Goal: Use online tool/utility: Utilize a website feature to perform a specific function

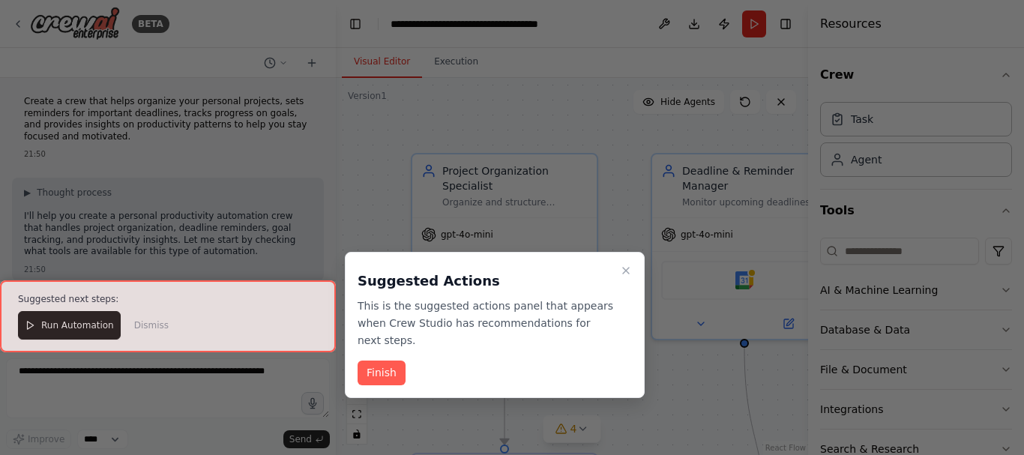
scroll to position [1405, 0]
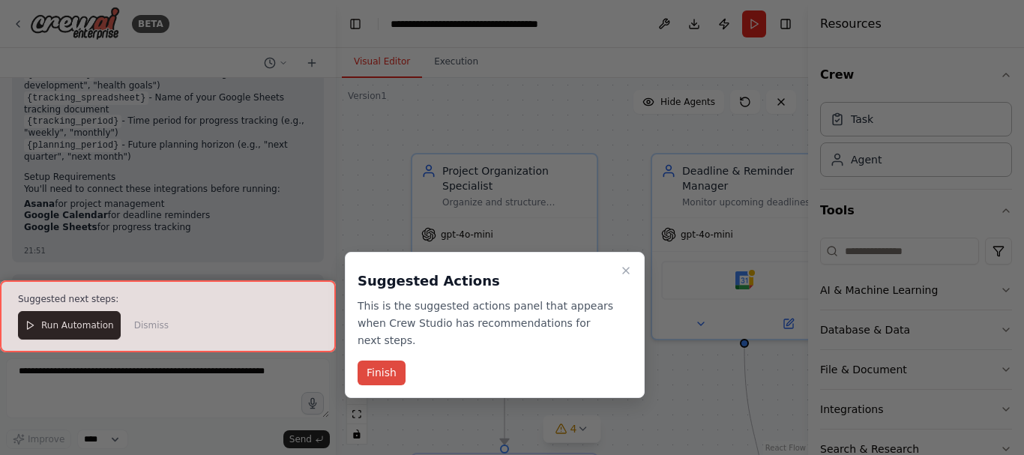
click at [382, 361] on button "Finish" at bounding box center [382, 373] width 48 height 25
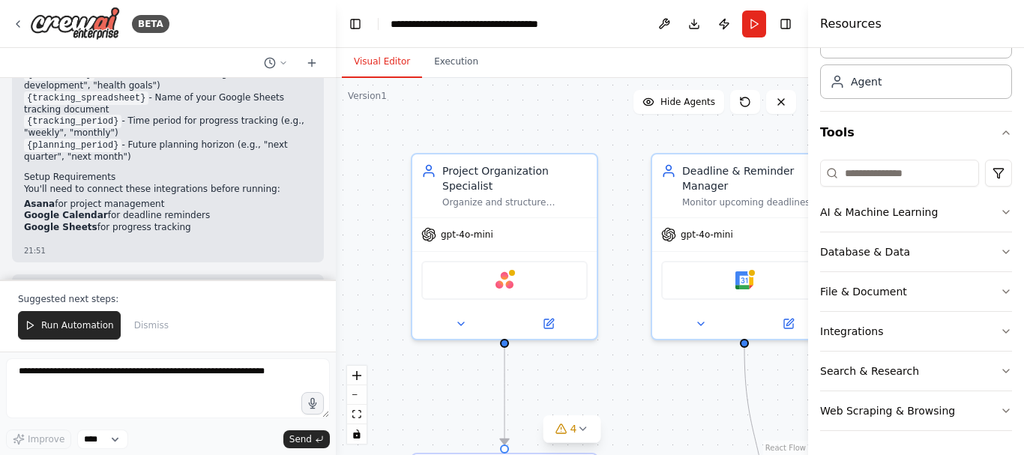
scroll to position [0, 0]
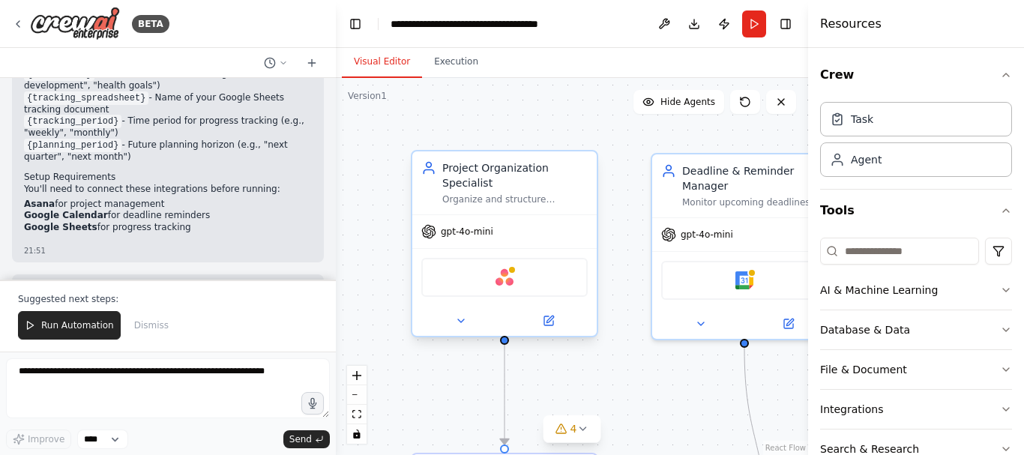
click at [572, 155] on div "Project Organization Specialist Organize and structure personal projects by cre…" at bounding box center [504, 182] width 184 height 63
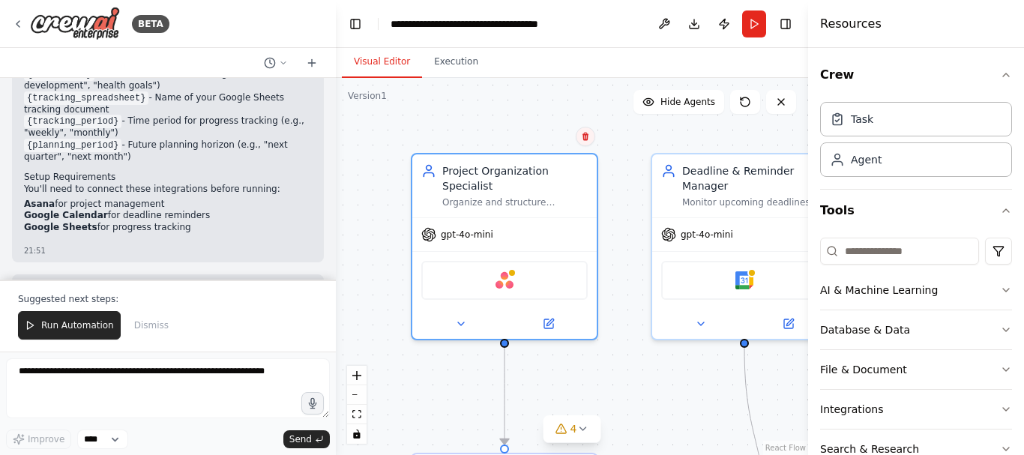
click at [585, 137] on icon at bounding box center [585, 136] width 9 height 9
click at [545, 136] on button "Confirm" at bounding box center [542, 136] width 53 height 18
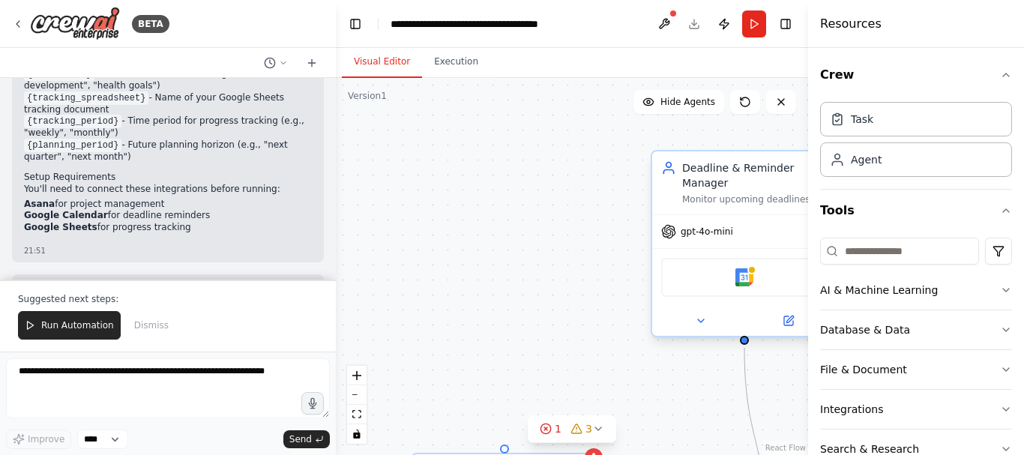
click at [765, 190] on div "Deadline & Reminder Manager" at bounding box center [754, 175] width 145 height 30
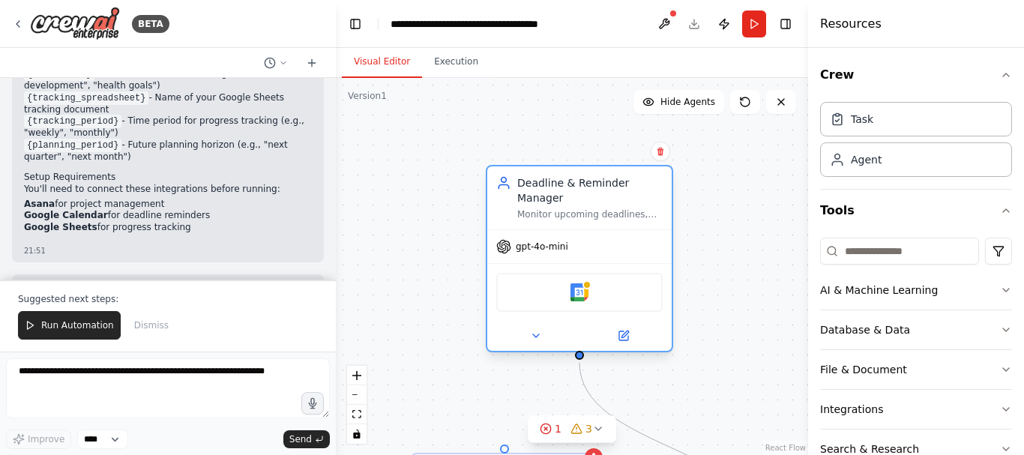
drag, startPoint x: 769, startPoint y: 175, endPoint x: 608, endPoint y: 195, distance: 162.4
click at [608, 195] on div "Deadline & Reminder Manager" at bounding box center [589, 190] width 145 height 30
click at [661, 154] on icon at bounding box center [660, 152] width 6 height 8
click at [660, 150] on icon at bounding box center [660, 152] width 6 height 8
click at [658, 150] on icon at bounding box center [660, 151] width 9 height 9
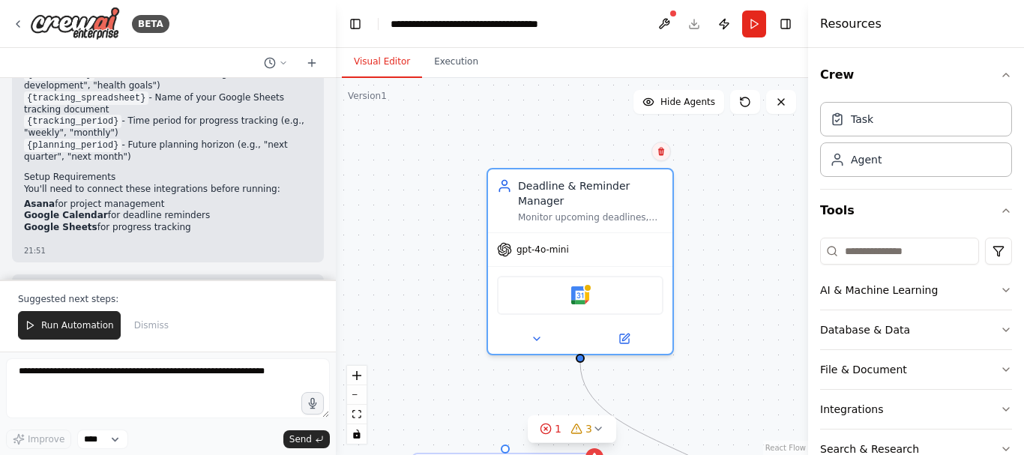
click at [658, 153] on icon at bounding box center [661, 151] width 9 height 9
click at [625, 154] on button "Confirm" at bounding box center [618, 151] width 53 height 18
click at [617, 148] on button "Confirm" at bounding box center [618, 151] width 53 height 18
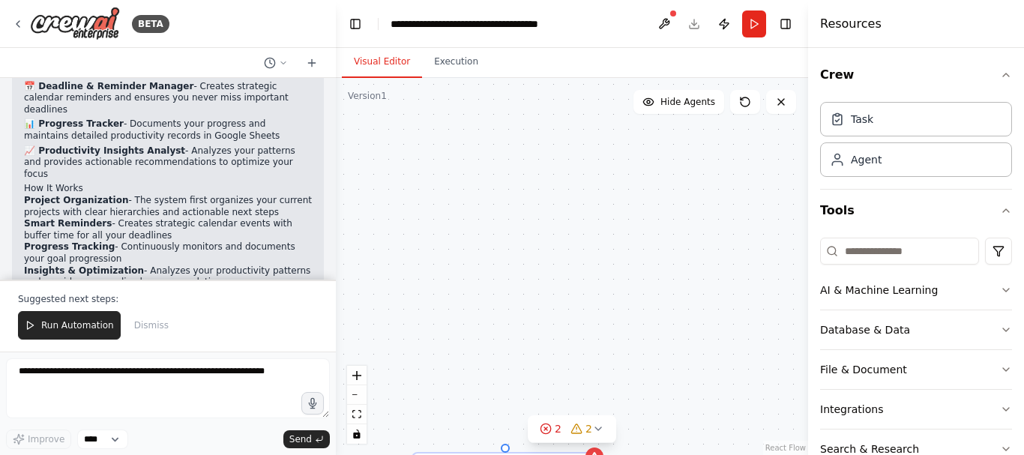
scroll to position [1405, 0]
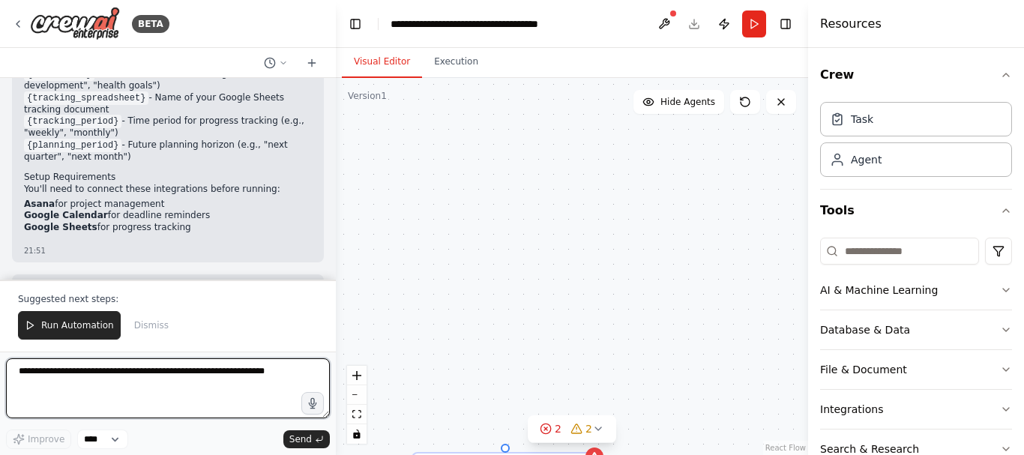
click at [22, 372] on textarea at bounding box center [168, 388] width 324 height 60
type textarea "******"
